Goal: Task Accomplishment & Management: Use online tool/utility

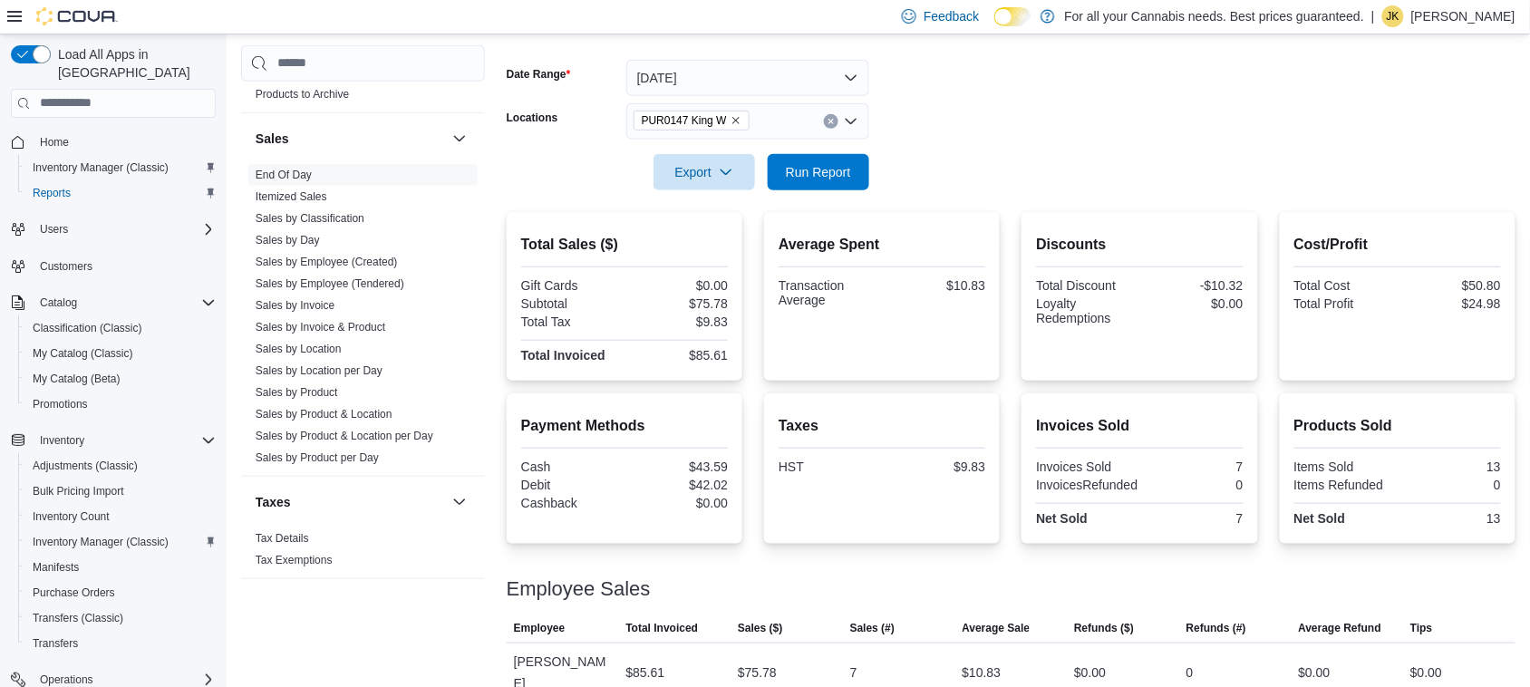
scroll to position [263, 0]
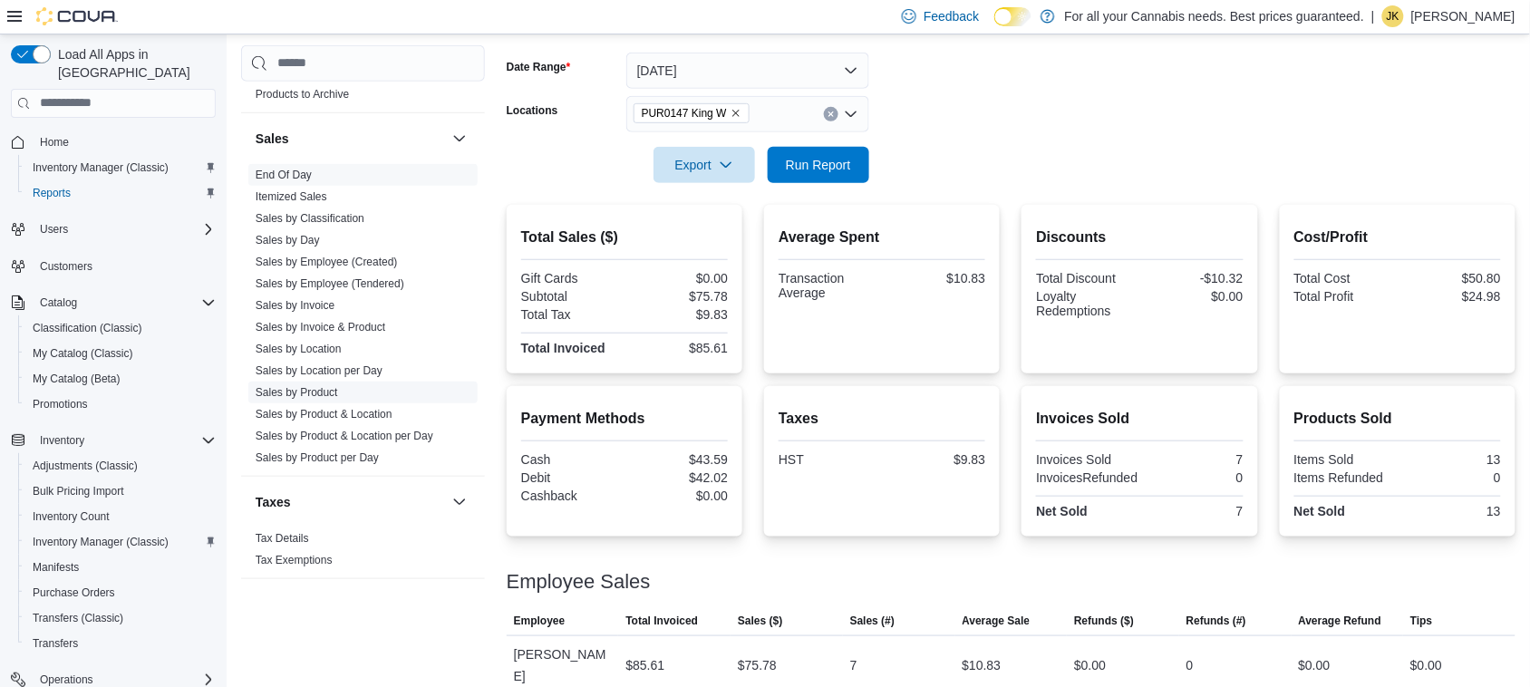
click at [315, 387] on link "Sales by Product" at bounding box center [297, 392] width 82 height 13
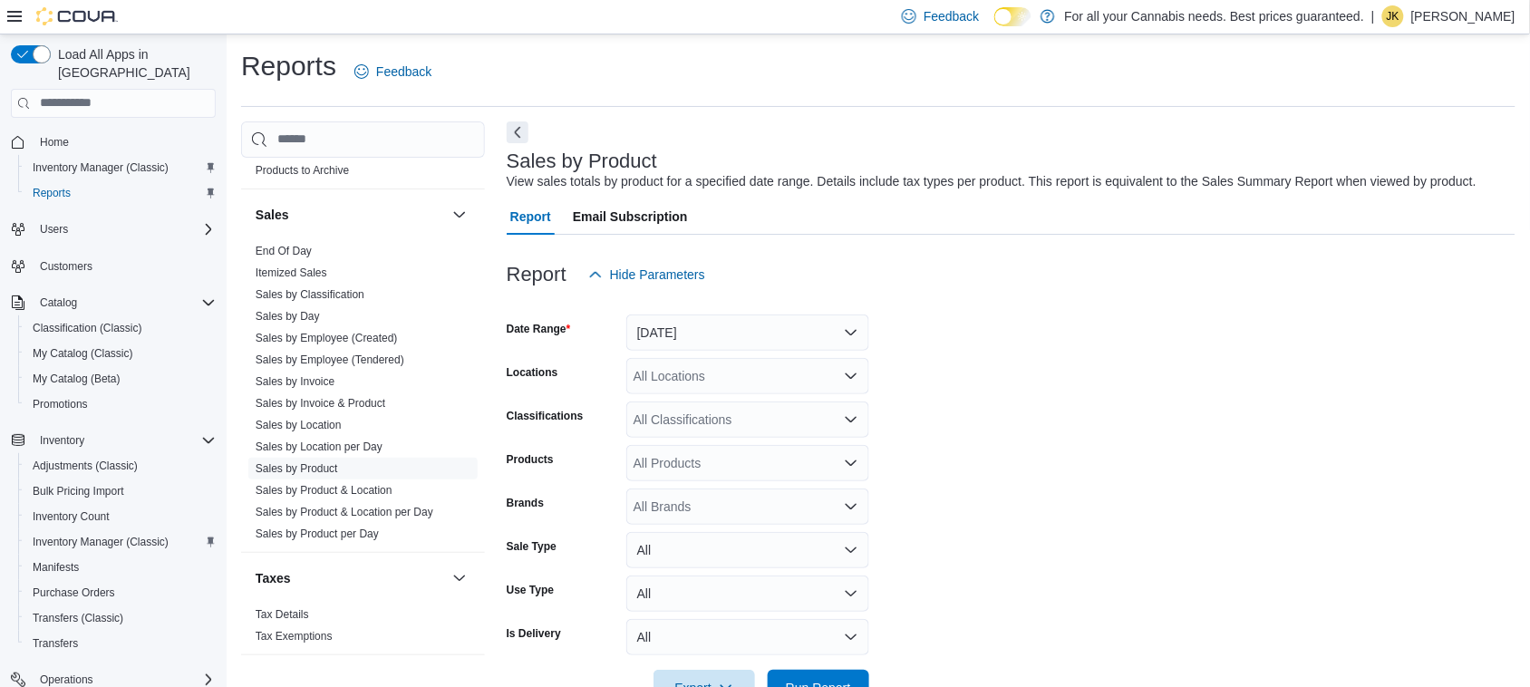
scroll to position [42, 0]
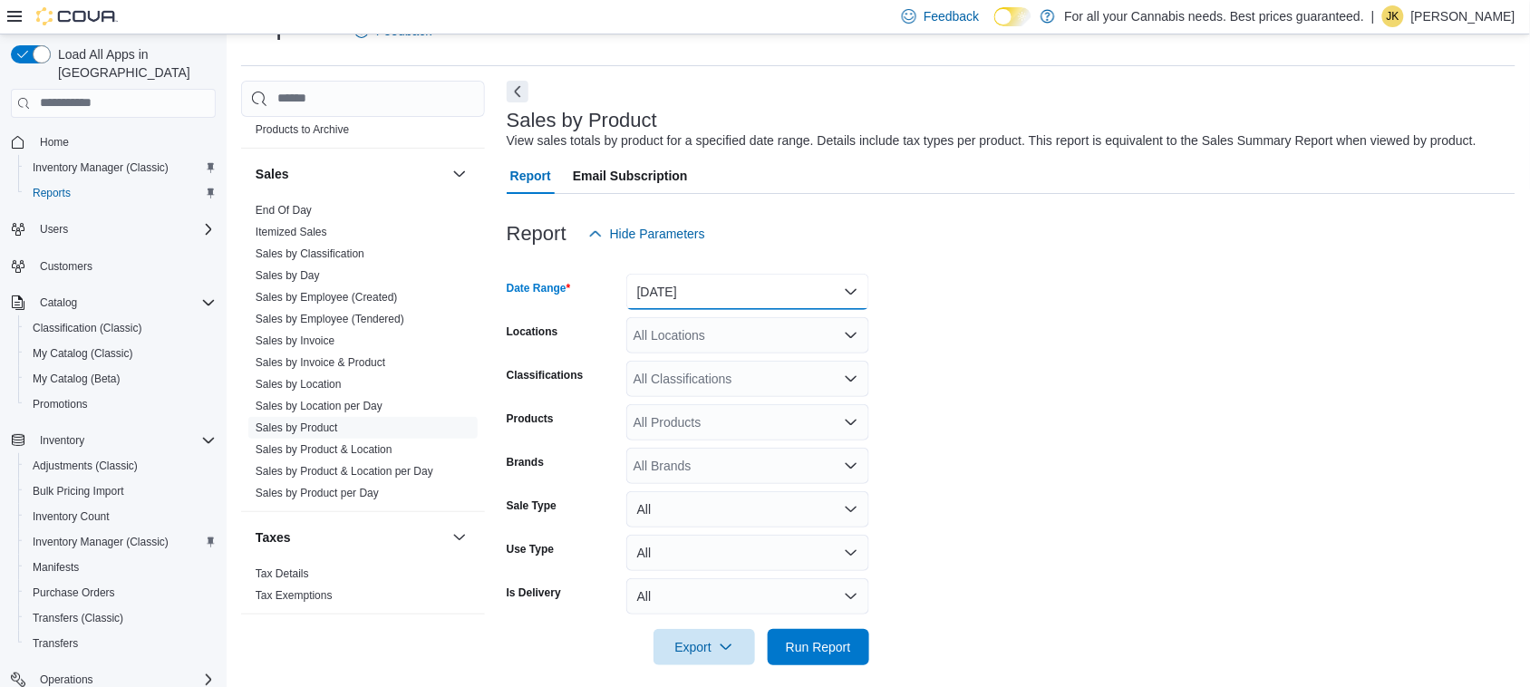
click at [823, 295] on button "[DATE]" at bounding box center [747, 292] width 243 height 36
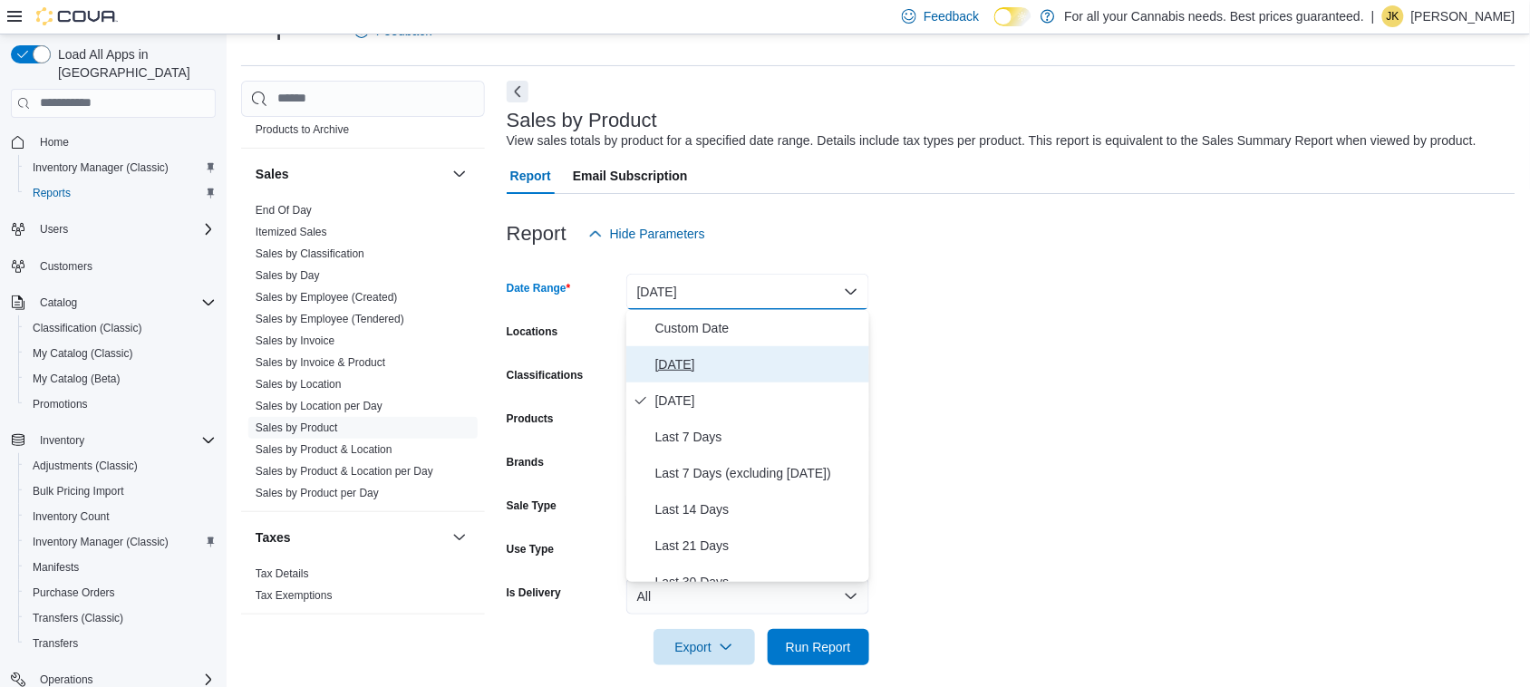
click at [692, 350] on button "[DATE]" at bounding box center [747, 364] width 243 height 36
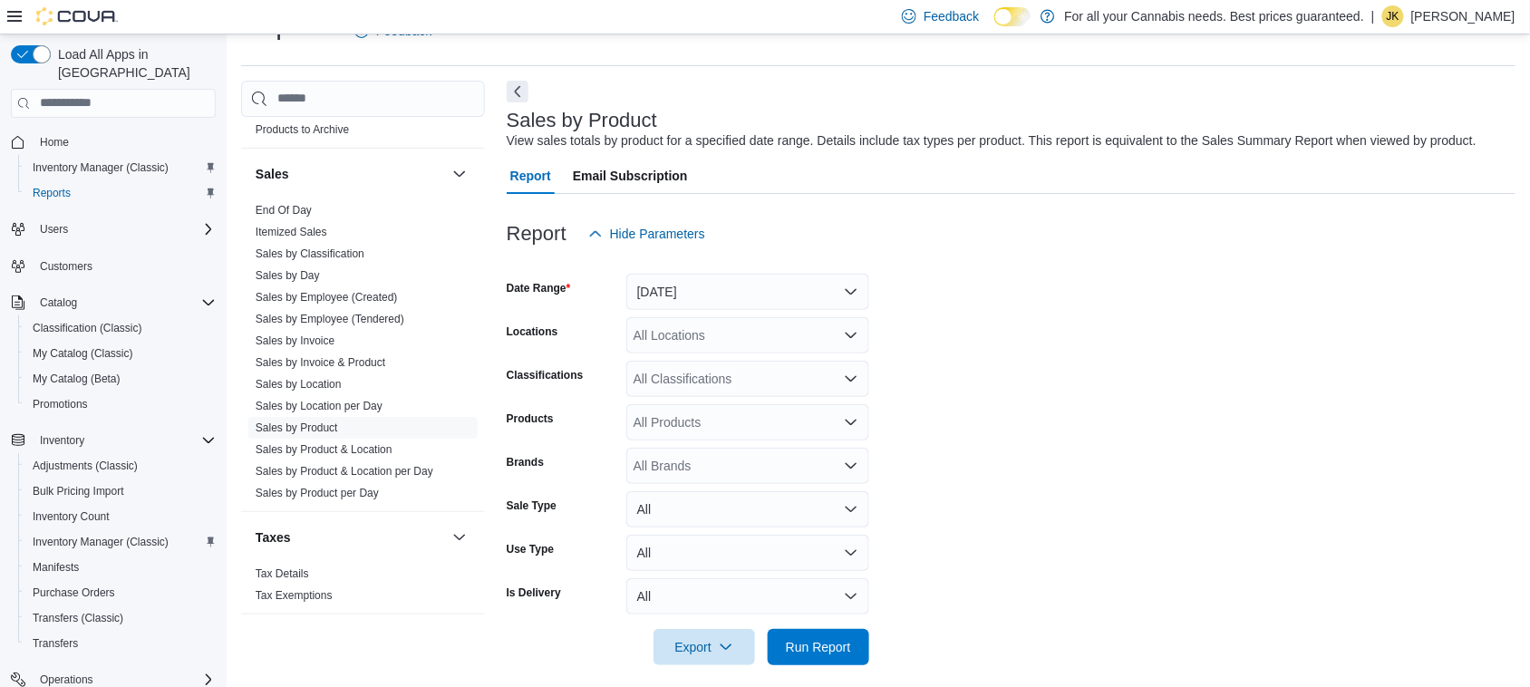
click at [943, 315] on form "Date Range [DATE] Locations All Locations Classifications All Classifications P…" at bounding box center [1011, 458] width 1009 height 413
click at [708, 338] on div "All Locations" at bounding box center [747, 335] width 243 height 36
type input "***"
click at [722, 363] on span "TCS0201 King W" at bounding box center [723, 366] width 98 height 18
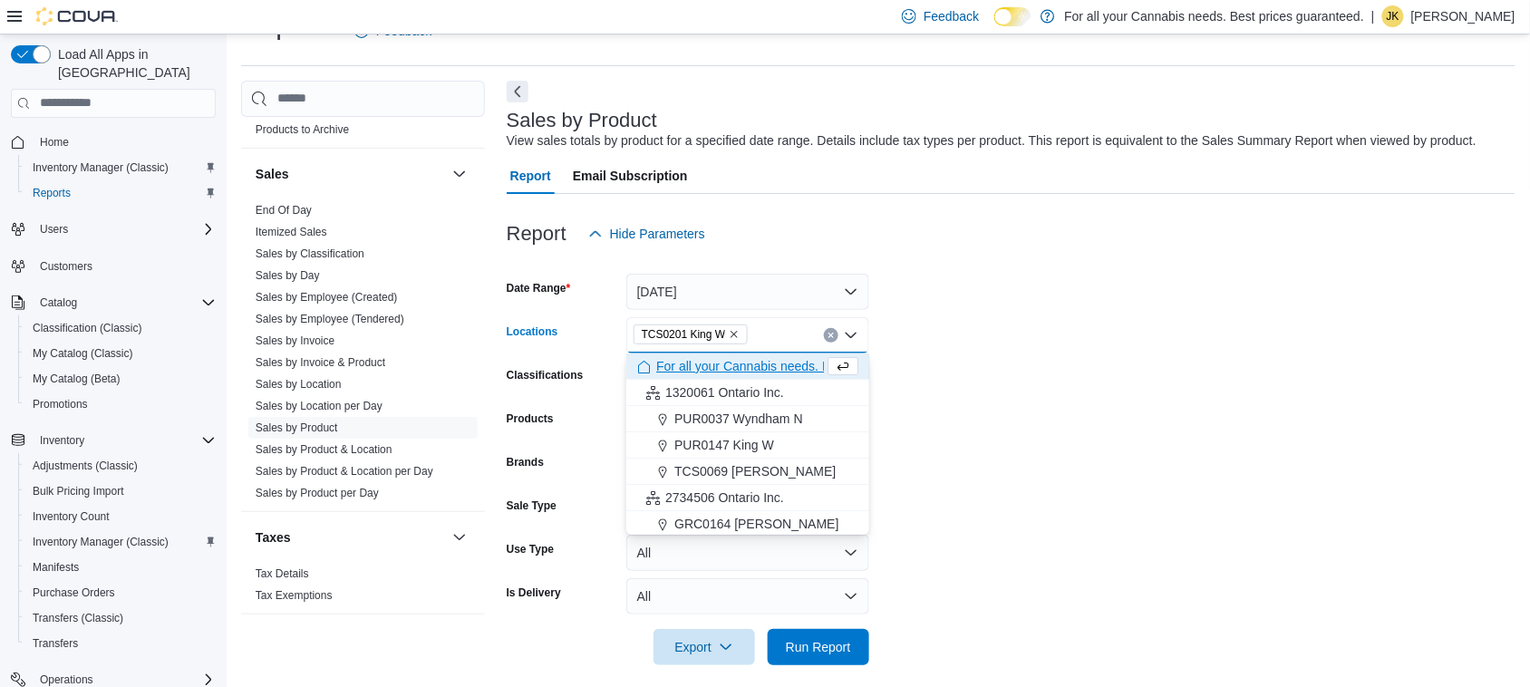
click at [1088, 376] on form "Date Range [DATE] Locations TCS0201 [GEOGRAPHIC_DATA] box. Selected. TCS0201 Ki…" at bounding box center [1011, 458] width 1009 height 413
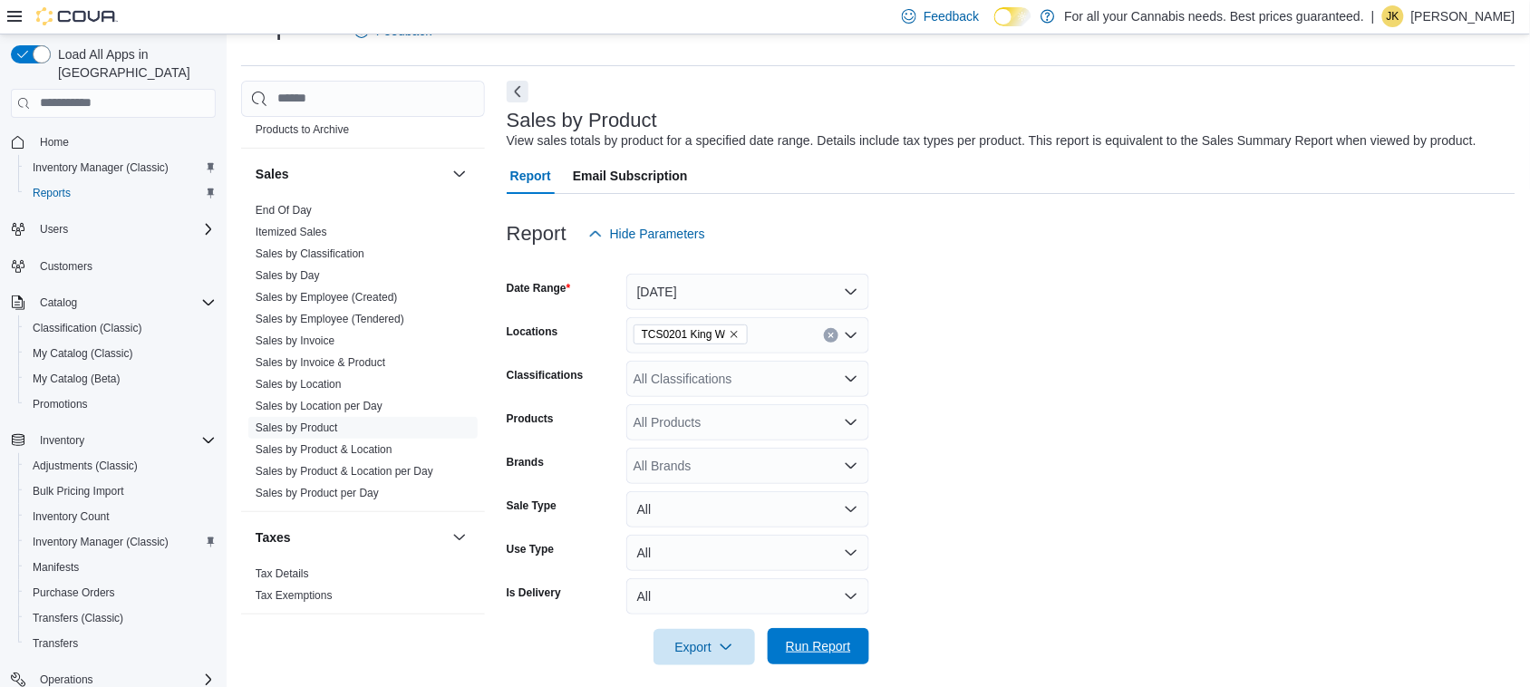
click at [839, 635] on span "Run Report" at bounding box center [819, 646] width 80 height 36
click at [968, 472] on form "Date Range [DATE] Locations TCS0201 King W Classifications All Classifications …" at bounding box center [1015, 458] width 1016 height 413
click at [829, 636] on span "Run Report" at bounding box center [819, 647] width 80 height 36
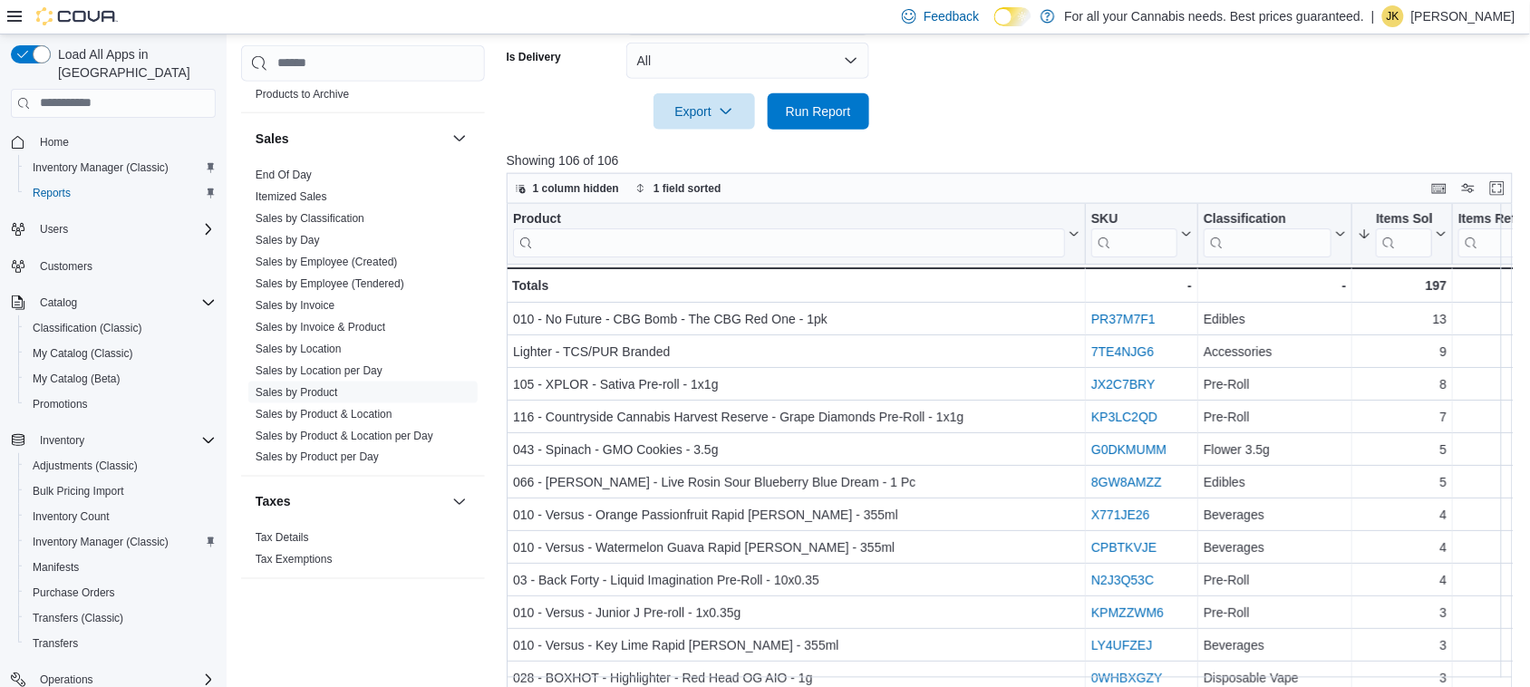
scroll to position [577, 0]
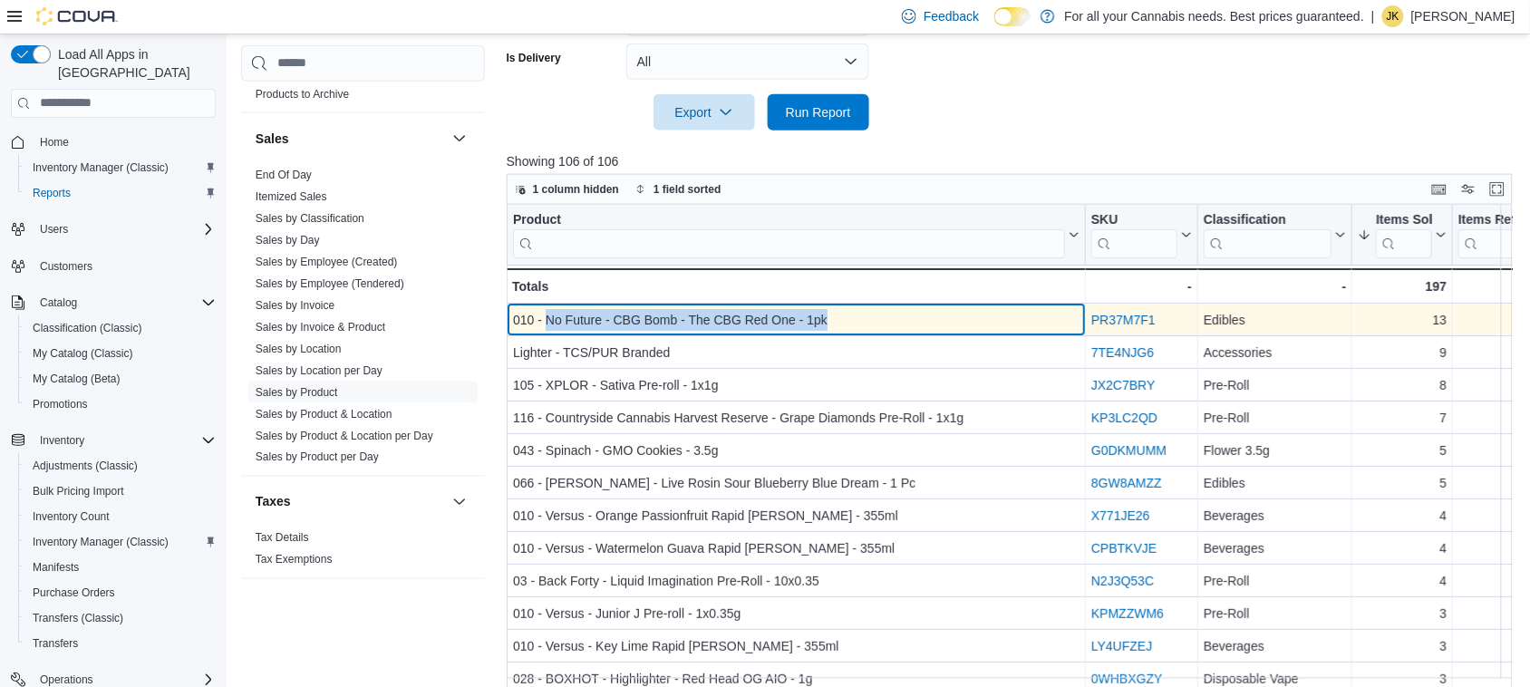
drag, startPoint x: 828, startPoint y: 322, endPoint x: 542, endPoint y: 317, distance: 285.6
click at [542, 317] on div "010 - No Future - CBG Bomb - The CBG Red One - 1pk" at bounding box center [796, 320] width 567 height 22
copy div "No Future - CBG Bomb - The CBG Red One - 1pk"
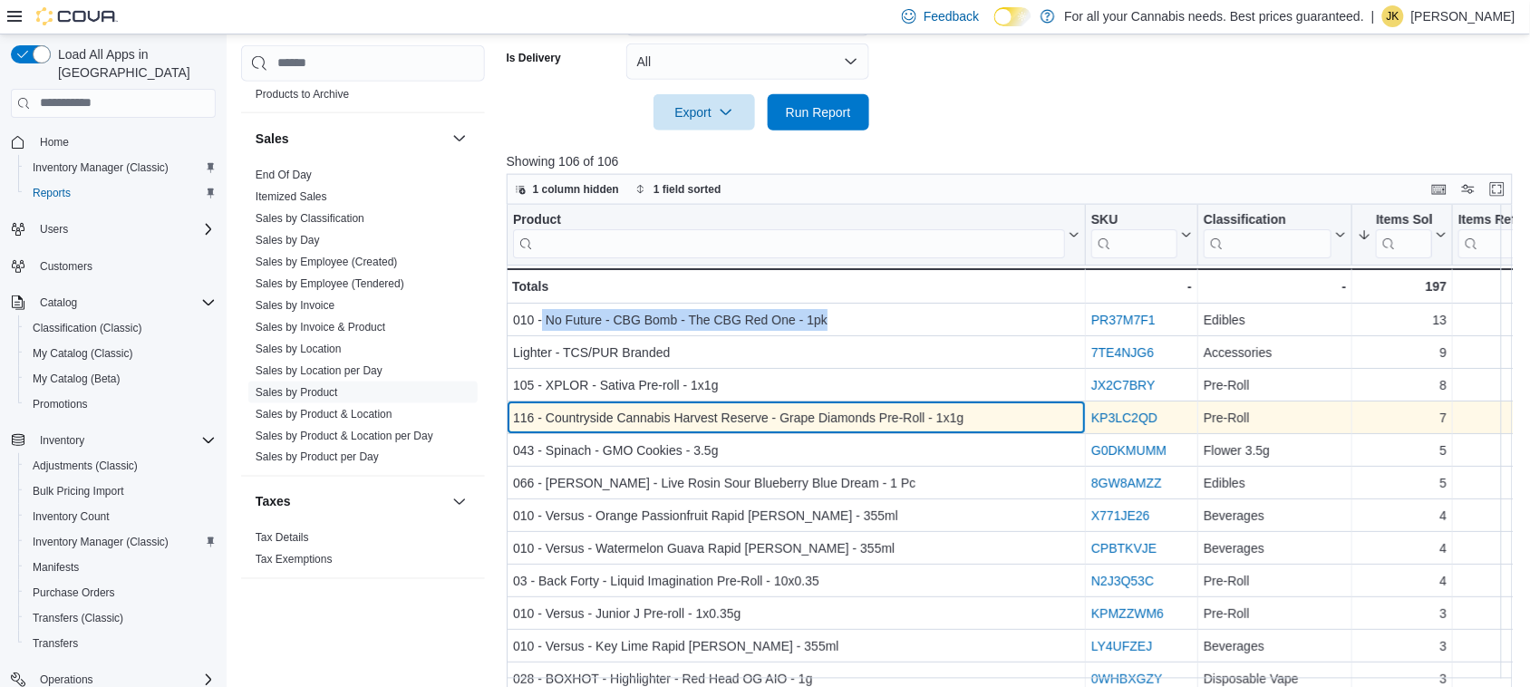
click at [734, 429] on div "116 - Countryside Cannabis Harvest Reserve - Grape Diamonds Pre-Roll - 1x1g - P…" at bounding box center [796, 418] width 579 height 33
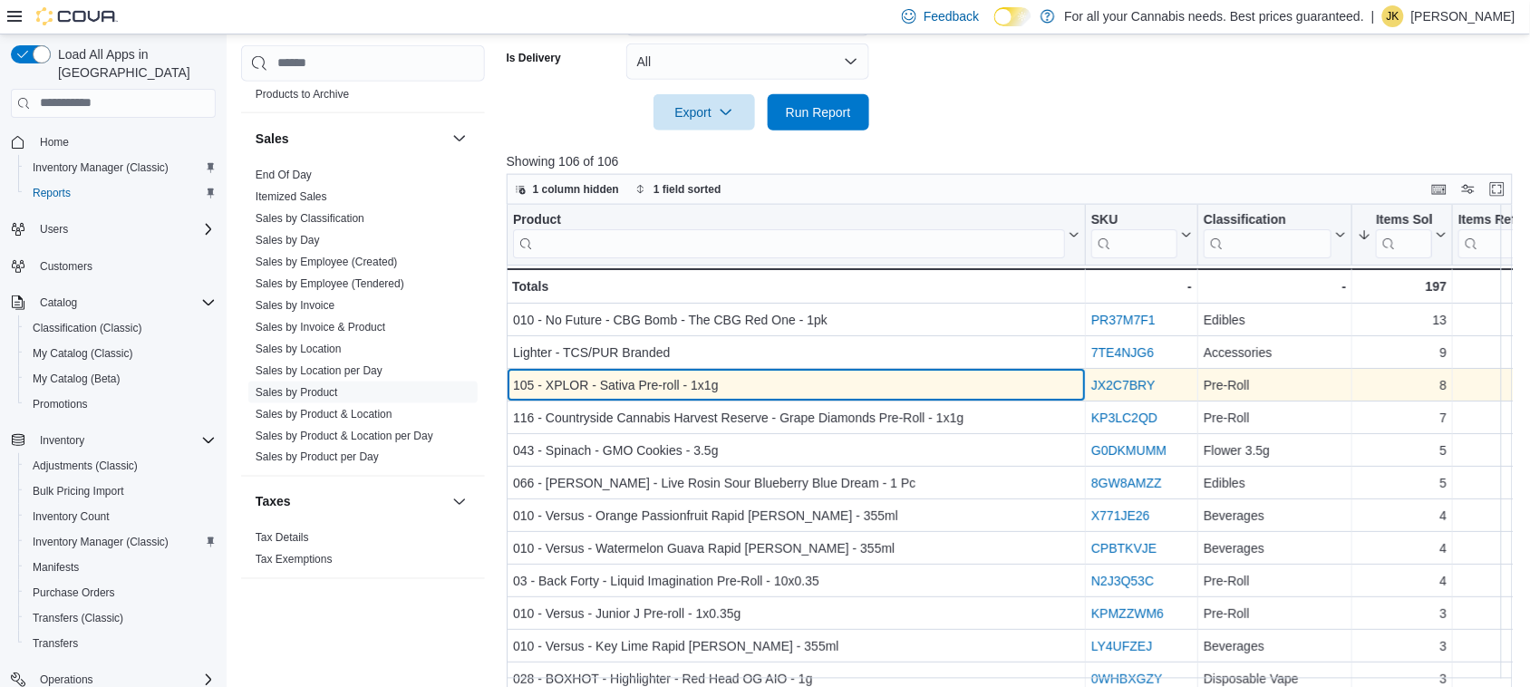
click at [710, 393] on div "105 - XPLOR - Sativa Pre-roll - 1x1g" at bounding box center [796, 385] width 567 height 22
drag, startPoint x: 725, startPoint y: 392, endPoint x: 544, endPoint y: 385, distance: 181.4
click at [544, 385] on div "105 - XPLOR - Sativa Pre-roll - 1x1g" at bounding box center [796, 385] width 567 height 22
copy div "XPLOR - Sativa Pre-roll - 1x1g"
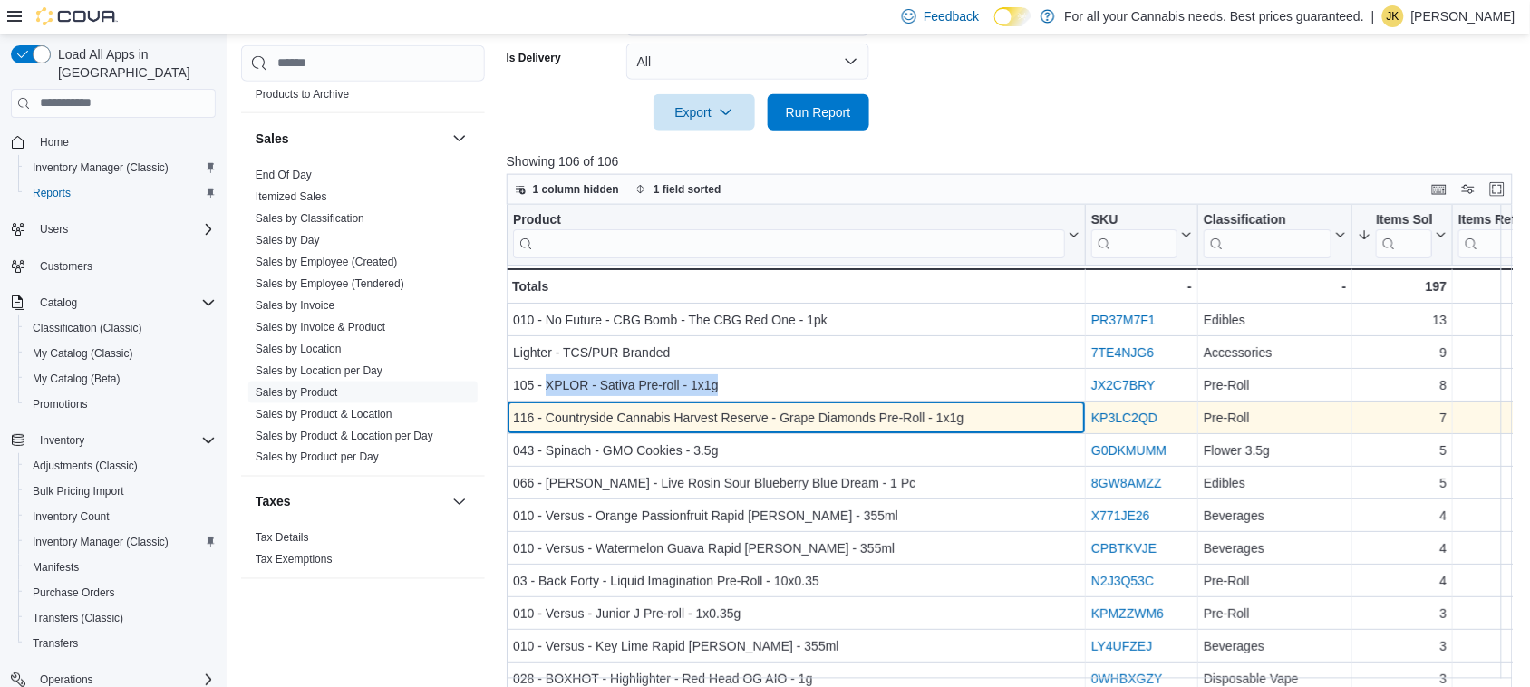
click at [780, 414] on div "116 - Countryside Cannabis Harvest Reserve - Grape Diamonds Pre-Roll - 1x1g" at bounding box center [796, 418] width 567 height 22
drag, startPoint x: 1043, startPoint y: 402, endPoint x: 950, endPoint y: 419, distance: 94.9
click at [938, 414] on div "116 - Countryside Cannabis Harvest Reserve - Grape Diamonds Pre-Roll - 1x1g - P…" at bounding box center [796, 418] width 579 height 33
click at [966, 418] on div "116 - Countryside Cannabis Harvest Reserve - Grape Diamonds Pre-Roll - 1x1g" at bounding box center [796, 418] width 567 height 22
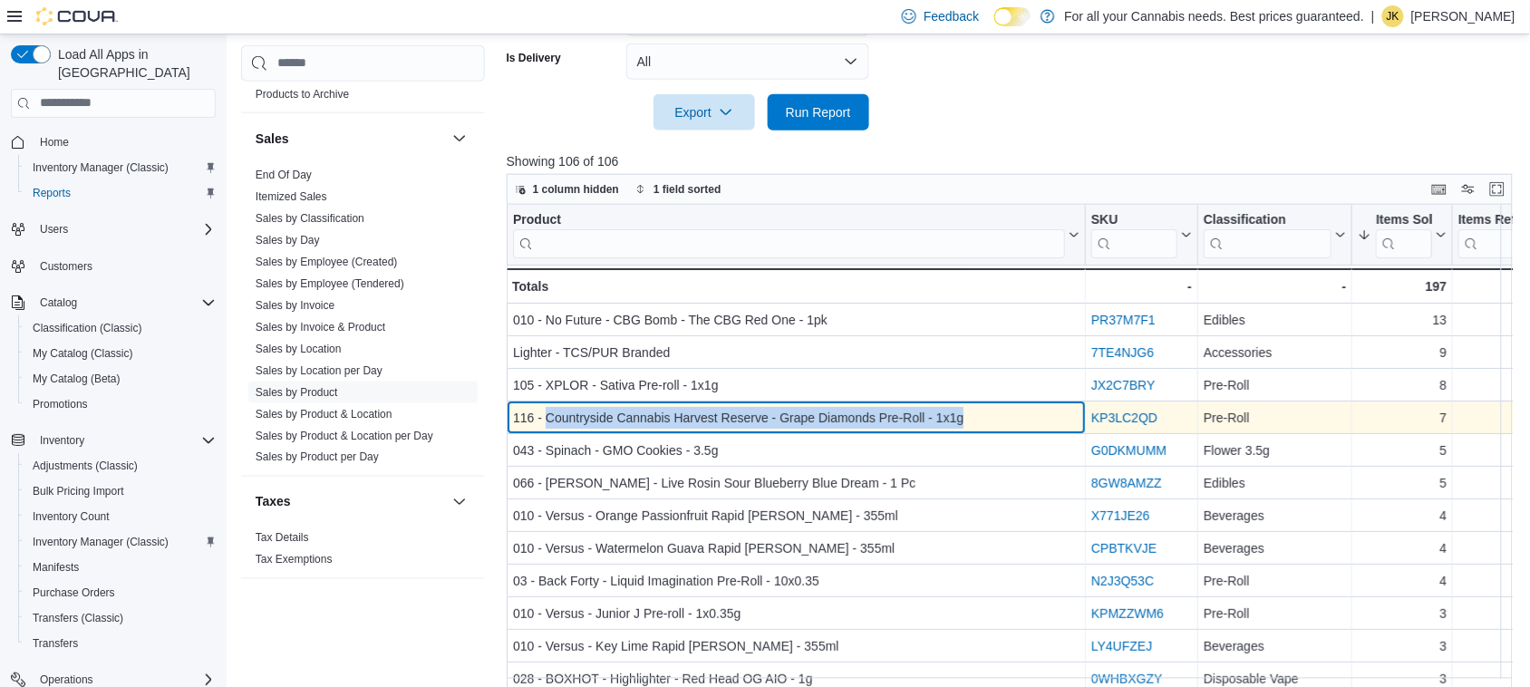
drag, startPoint x: 967, startPoint y: 418, endPoint x: 544, endPoint y: 412, distance: 423.4
click at [544, 412] on div "116 - Countryside Cannabis Harvest Reserve - Grape Diamonds Pre-Roll - 1x1g" at bounding box center [796, 418] width 567 height 22
copy div "Countryside Cannabis Harvest Reserve - Grape Diamonds Pre-Roll - 1x1g"
